Goal: Information Seeking & Learning: Learn about a topic

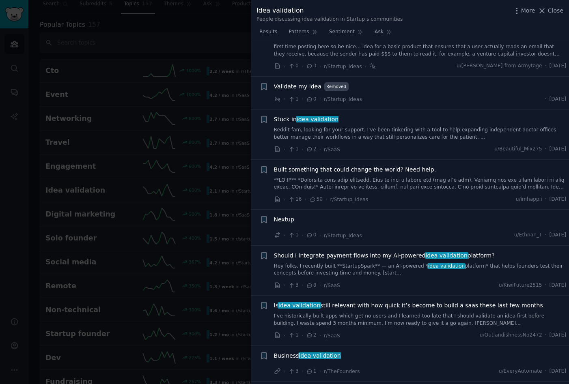
scroll to position [474, 0]
click at [551, 11] on span "Close" at bounding box center [554, 10] width 15 height 9
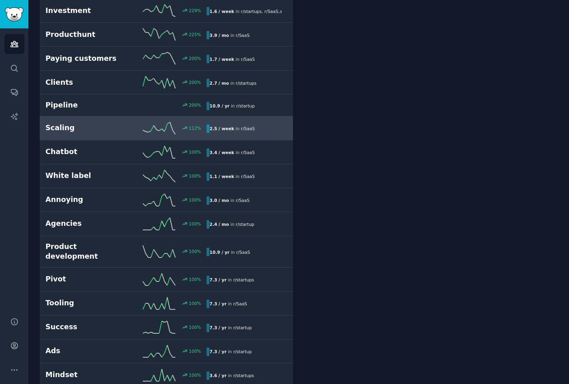
scroll to position [480, 0]
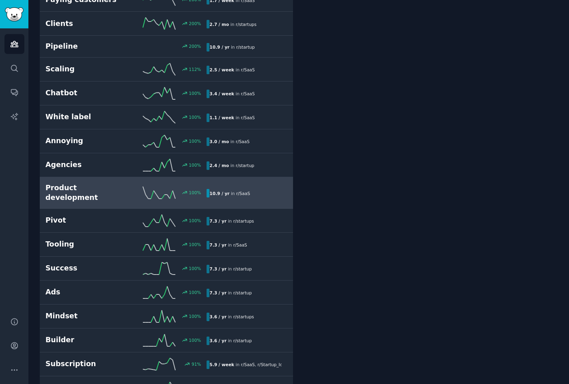
click at [85, 189] on h2 "Product development" at bounding box center [85, 193] width 81 height 20
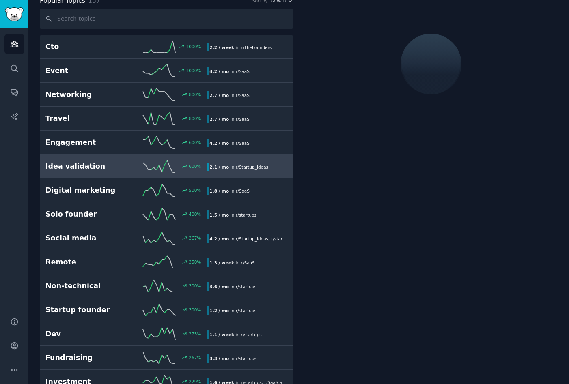
scroll to position [45, 0]
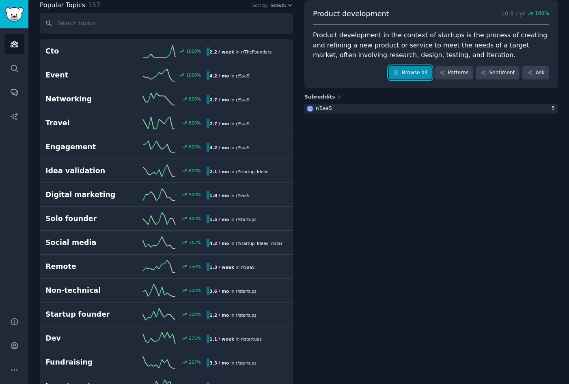
click at [414, 75] on link "Browse all" at bounding box center [409, 73] width 43 height 14
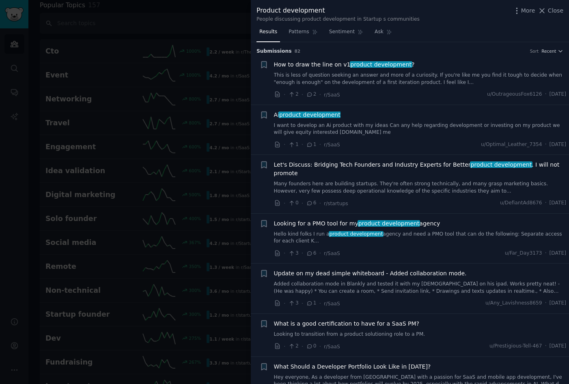
click at [338, 65] on span "How to draw the line on v1 product development ?" at bounding box center [344, 64] width 141 height 9
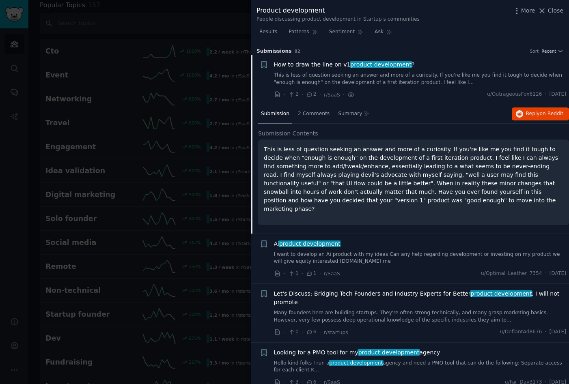
scroll to position [13, 0]
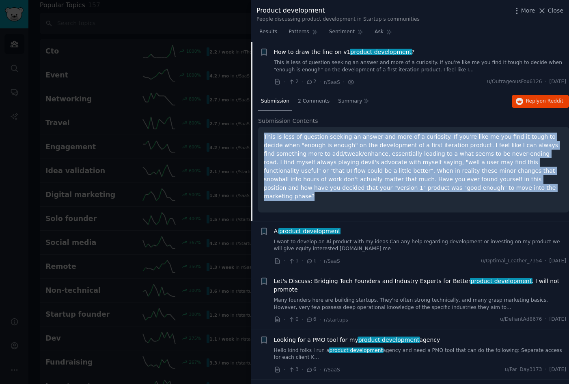
drag, startPoint x: 395, startPoint y: 188, endPoint x: 264, endPoint y: 135, distance: 141.3
click at [264, 135] on p "This is less of question seeking an answer and more of a curiosity. If you're l…" at bounding box center [413, 167] width 299 height 68
click at [400, 189] on p "This is less of question seeking an answer and more of a curiosity. If you're l…" at bounding box center [413, 167] width 299 height 68
drag, startPoint x: 400, startPoint y: 189, endPoint x: 263, endPoint y: 137, distance: 146.8
click at [263, 137] on div "This is less of question seeking an answer and more of a curiosity. If you're l…" at bounding box center [413, 170] width 311 height 86
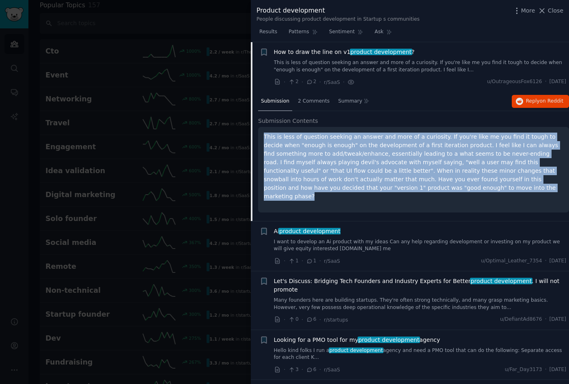
copy p "This is less of question seeking an answer and more of a curiosity. If you're l…"
